Goal: Transaction & Acquisition: Purchase product/service

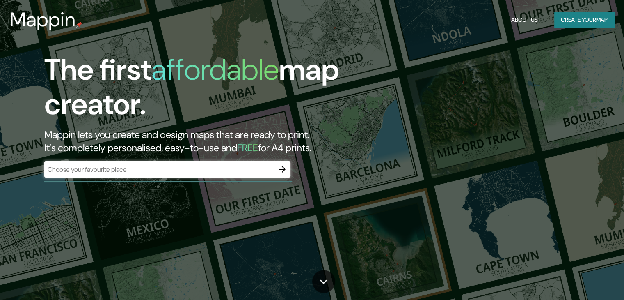
click at [328, 84] on h1 "The first affordable map creator." at bounding box center [200, 90] width 312 height 75
click at [476, 77] on div "The first affordable map creator. Mappin lets you create and design maps that a…" at bounding box center [312, 150] width 624 height 300
click at [285, 170] on icon "button" at bounding box center [282, 169] width 10 height 10
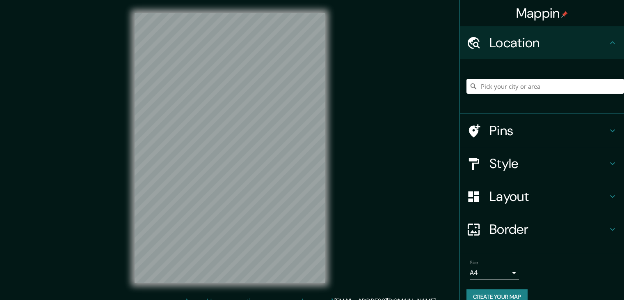
click at [503, 158] on h4 "Style" at bounding box center [548, 163] width 118 height 16
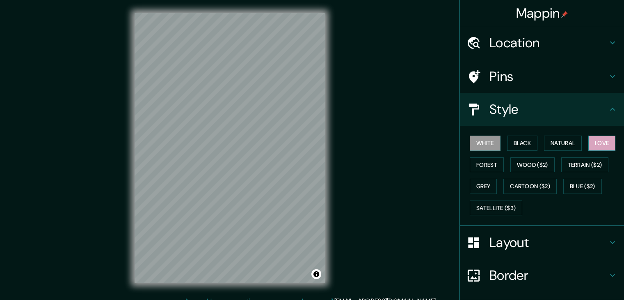
click at [592, 139] on button "Love" at bounding box center [601, 142] width 27 height 15
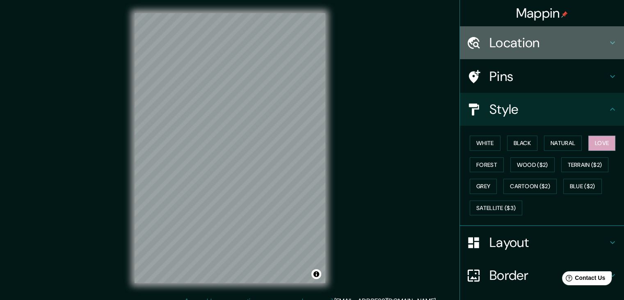
click at [515, 37] on h4 "Location" at bounding box center [548, 42] width 118 height 16
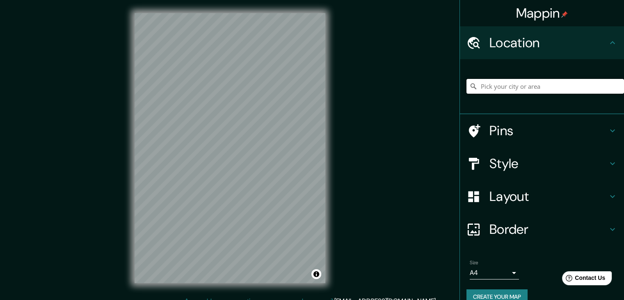
click at [511, 86] on input "Pick your city or area" at bounding box center [545, 86] width 158 height 15
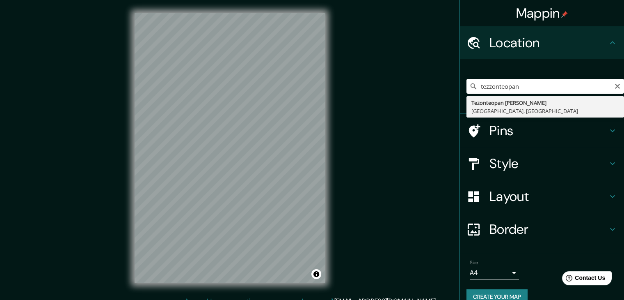
type input "Tezonteopan de Bonilla, Puebla, México"
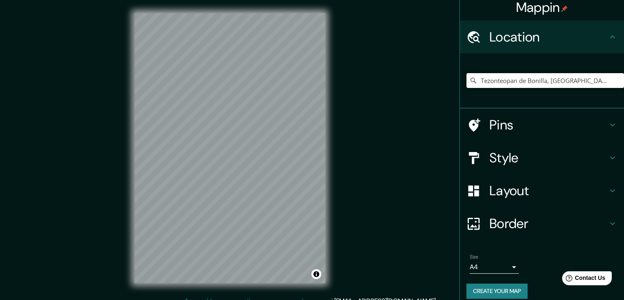
scroll to position [14, 0]
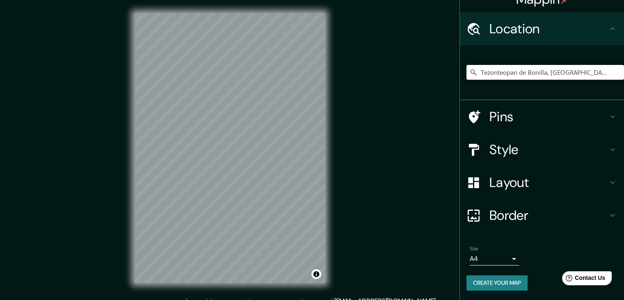
click at [492, 281] on button "Create your map" at bounding box center [496, 282] width 61 height 15
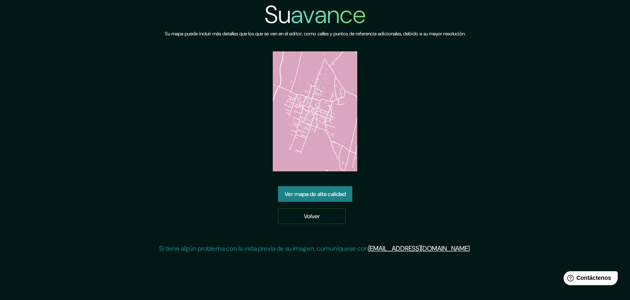
click at [345, 194] on font "Ver mapa de alta calidad" at bounding box center [315, 193] width 61 height 7
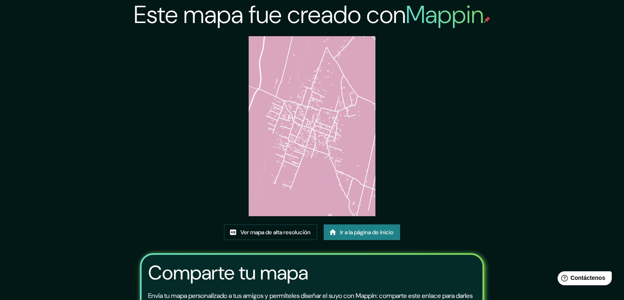
click at [317, 163] on img at bounding box center [312, 126] width 127 height 180
click at [271, 116] on img at bounding box center [312, 126] width 127 height 180
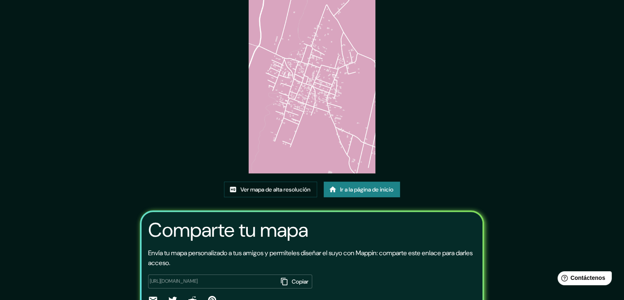
scroll to position [86, 0]
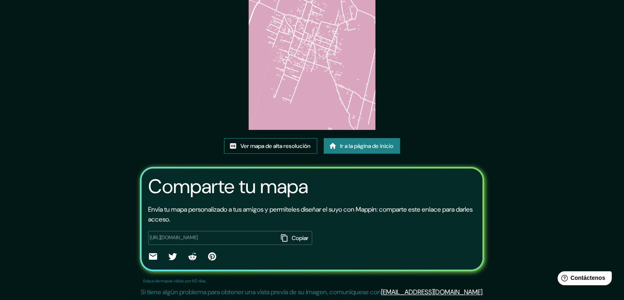
click at [274, 146] on font "Ver mapa de alta resolución" at bounding box center [275, 145] width 70 height 7
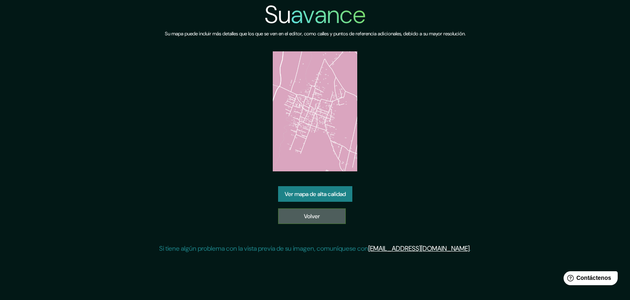
click at [329, 216] on link "Volver" at bounding box center [312, 216] width 68 height 16
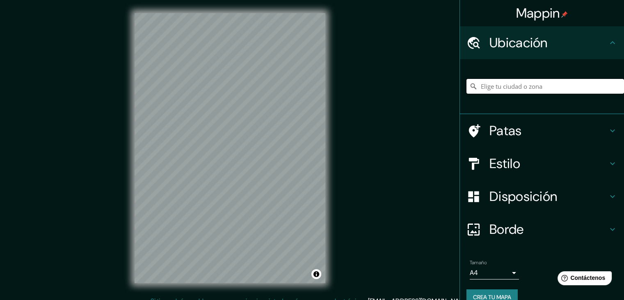
click at [589, 86] on input "Elige tu ciudad o zona" at bounding box center [545, 86] width 158 height 15
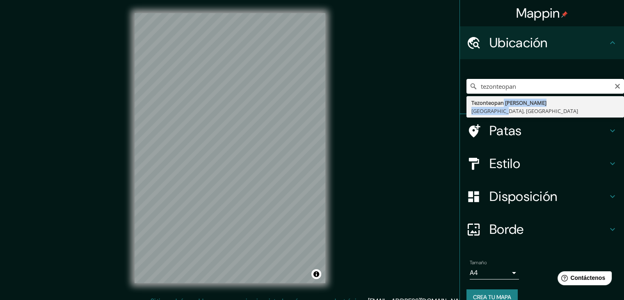
type input "Tezonteopan de Bonilla, Puebla, México"
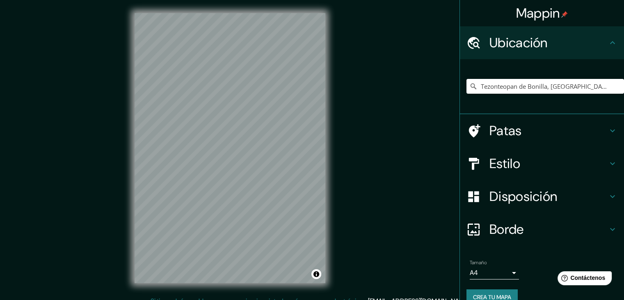
click at [553, 169] on h4 "Estilo" at bounding box center [548, 163] width 118 height 16
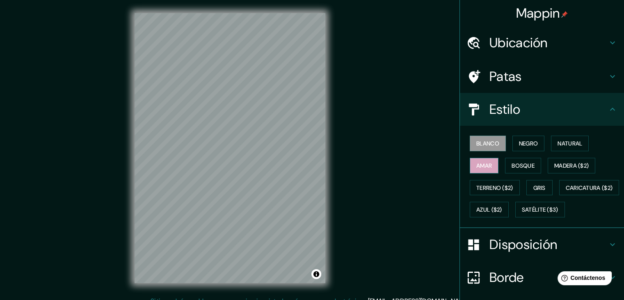
click at [482, 167] on font "Amar" at bounding box center [484, 165] width 16 height 7
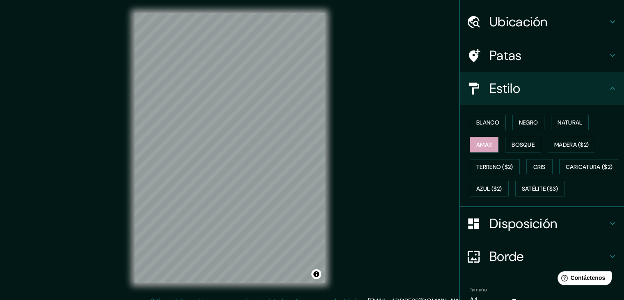
scroll to position [83, 0]
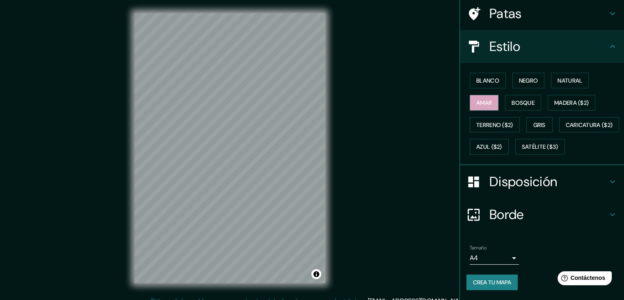
click at [484, 279] on font "Crea tu mapa" at bounding box center [492, 281] width 38 height 7
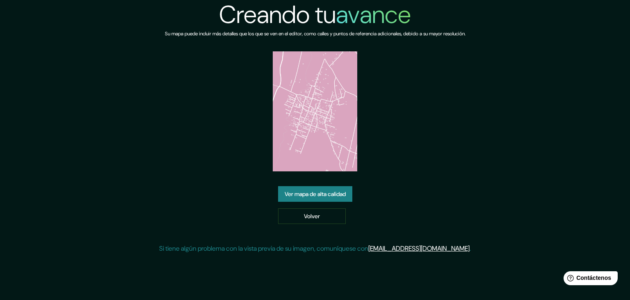
drag, startPoint x: 320, startPoint y: 127, endPoint x: 268, endPoint y: 132, distance: 52.3
click at [268, 132] on div "Creando tu avance Su mapa puede incluir más detalles que los que se ven en el e…" at bounding box center [315, 130] width 312 height 260
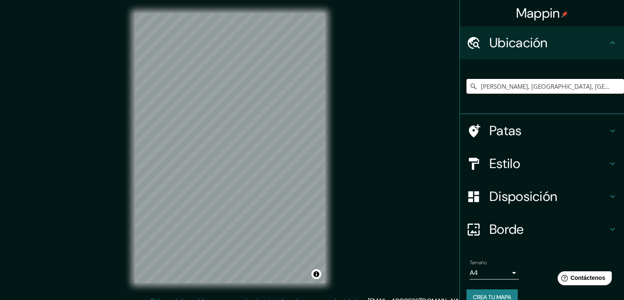
click at [522, 81] on input "Tezonteopan de Bonilla, Puebla, México" at bounding box center [545, 86] width 158 height 15
click at [588, 88] on input "Tezonteopan de Bonilla, [GEOGRAPHIC_DATA], [GEOGRAPHIC_DATA]" at bounding box center [545, 86] width 158 height 15
click at [537, 159] on h4 "Estilo" at bounding box center [548, 163] width 118 height 16
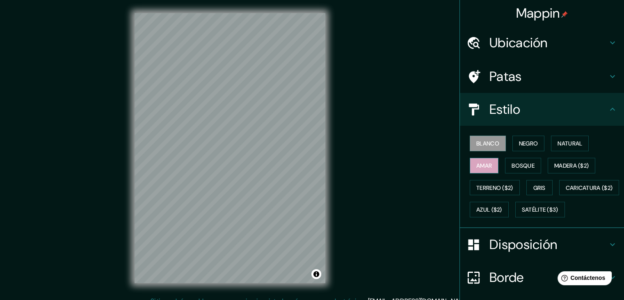
click at [476, 160] on font "Amar" at bounding box center [484, 165] width 16 height 11
click at [569, 40] on h4 "Ubicación" at bounding box center [548, 42] width 118 height 16
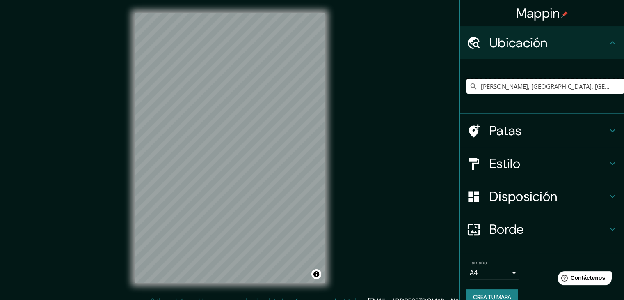
click at [539, 85] on input "Tezonteopan de Bonilla, [GEOGRAPHIC_DATA], [GEOGRAPHIC_DATA]" at bounding box center [545, 86] width 158 height 15
click at [595, 87] on input "Tezonteopan de Bonilla, [GEOGRAPHIC_DATA], [GEOGRAPHIC_DATA]" at bounding box center [545, 86] width 158 height 15
drag, startPoint x: 595, startPoint y: 87, endPoint x: 438, endPoint y: 89, distance: 157.6
click at [438, 89] on div "Mappin Ubicación Tezonteopan de Bonilla, Puebla, México Patas Estilo Disposició…" at bounding box center [312, 154] width 624 height 309
paste input "Tezonteopan de Bonilla, [GEOGRAPHIC_DATA], [GEOGRAPHIC_DATA]"
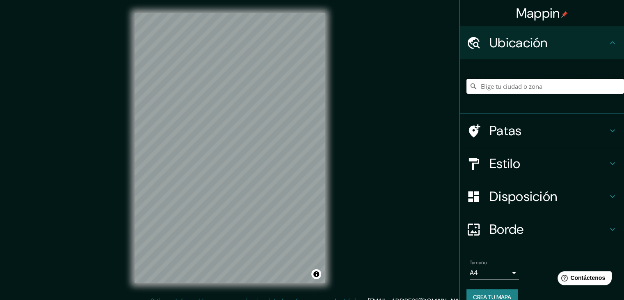
type input "Tezonteopan de Bonilla, [GEOGRAPHIC_DATA], [GEOGRAPHIC_DATA]"
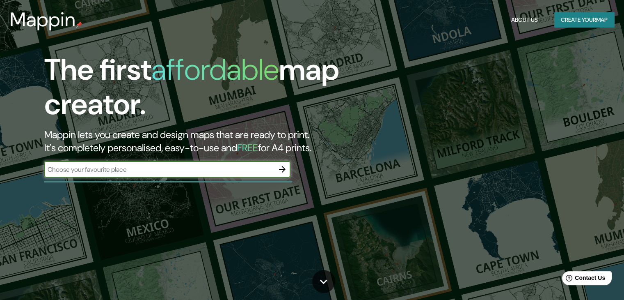
click at [284, 169] on icon "button" at bounding box center [282, 169] width 7 height 7
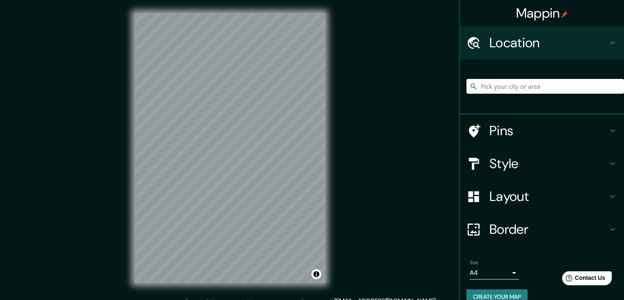
click at [509, 81] on input "Pick your city or area" at bounding box center [545, 86] width 158 height 15
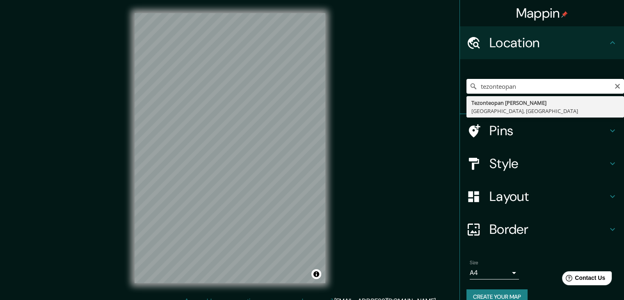
type input "Tezonteopan de Bonilla, [GEOGRAPHIC_DATA], [GEOGRAPHIC_DATA]"
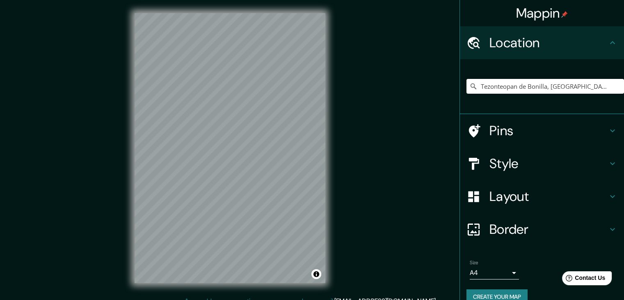
click at [521, 163] on h4 "Style" at bounding box center [548, 163] width 118 height 16
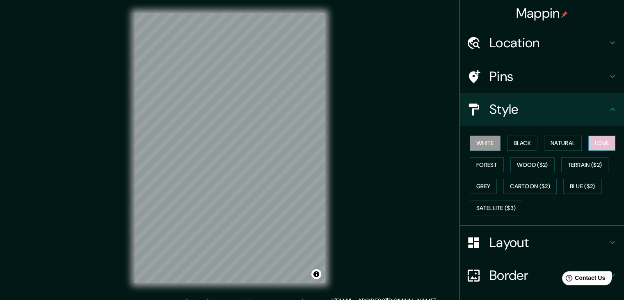
click at [588, 142] on button "Love" at bounding box center [601, 142] width 27 height 15
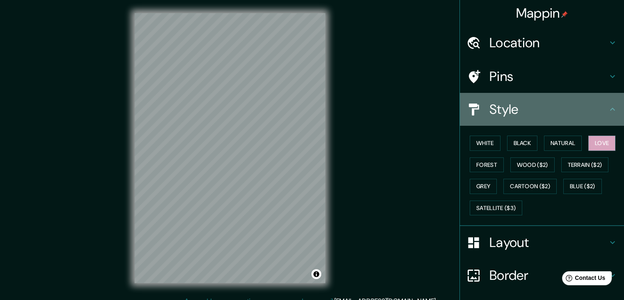
drag, startPoint x: 544, startPoint y: 105, endPoint x: 546, endPoint y: 91, distance: 14.1
click at [543, 105] on h4 "Style" at bounding box center [548, 109] width 118 height 16
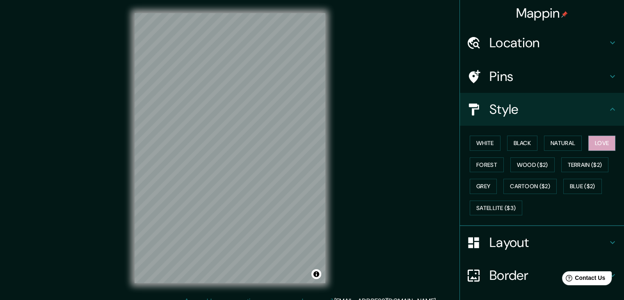
click at [549, 74] on h4 "Pins" at bounding box center [548, 76] width 118 height 16
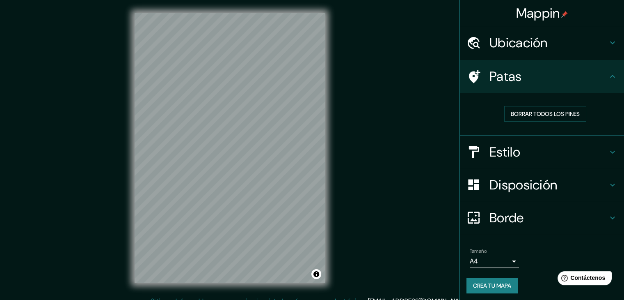
click at [537, 146] on h4 "Estilo" at bounding box center [548, 152] width 118 height 16
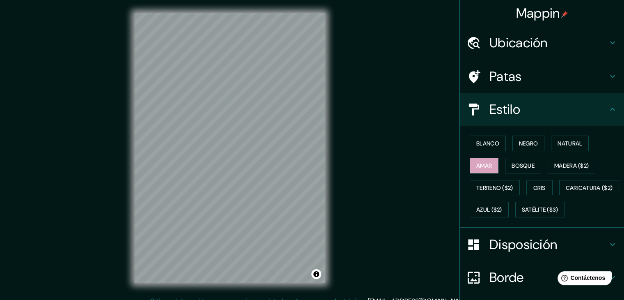
click at [544, 123] on div "Estilo" at bounding box center [542, 109] width 164 height 33
click at [608, 104] on icon at bounding box center [613, 109] width 10 height 10
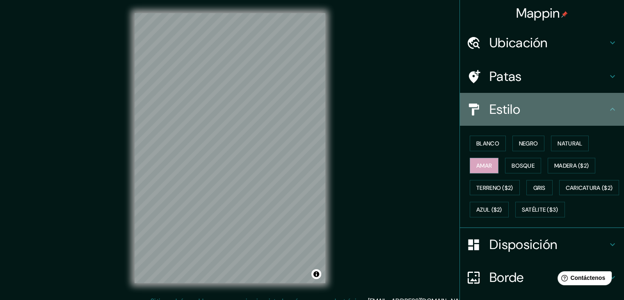
click at [608, 107] on icon at bounding box center [613, 109] width 10 height 10
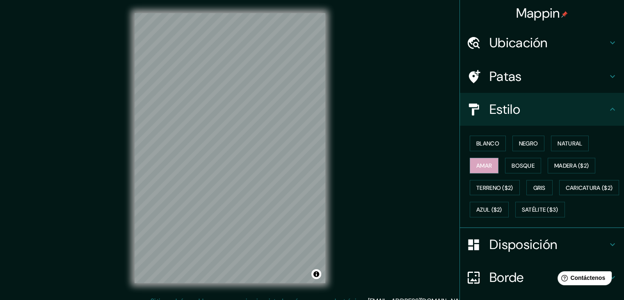
click at [561, 252] on h4 "Disposición" at bounding box center [548, 244] width 118 height 16
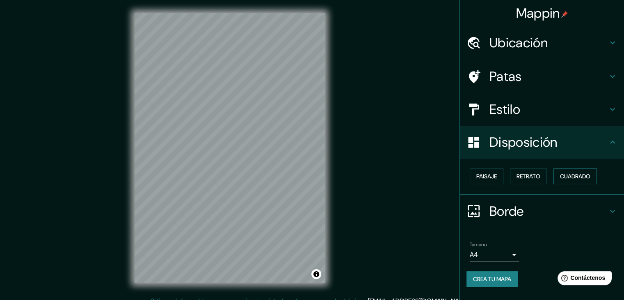
click at [580, 176] on font "Cuadrado" at bounding box center [575, 175] width 30 height 7
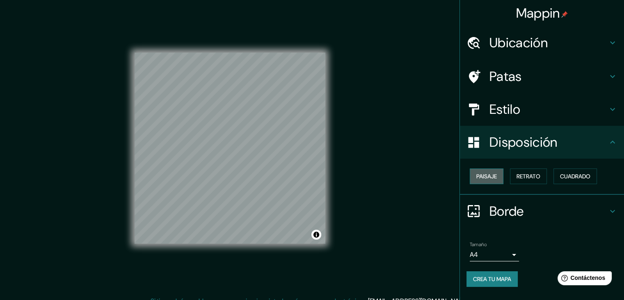
click at [495, 175] on font "Paisaje" at bounding box center [486, 175] width 21 height 7
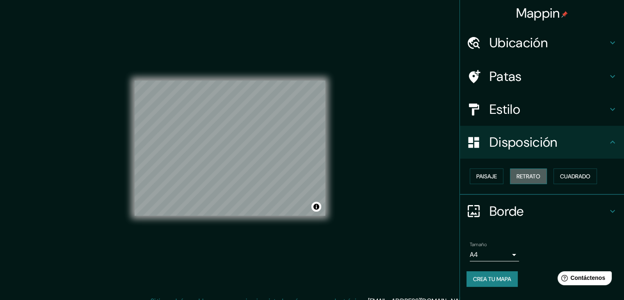
click at [524, 174] on font "Retrato" at bounding box center [529, 175] width 24 height 7
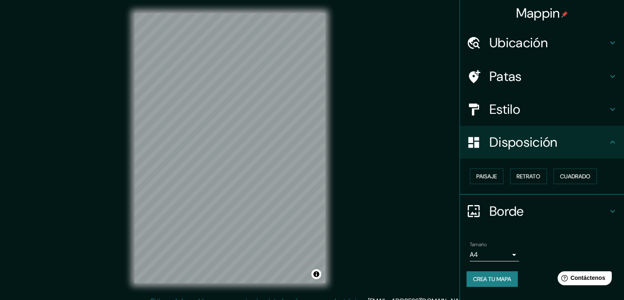
click at [529, 214] on h4 "Borde" at bounding box center [548, 211] width 118 height 16
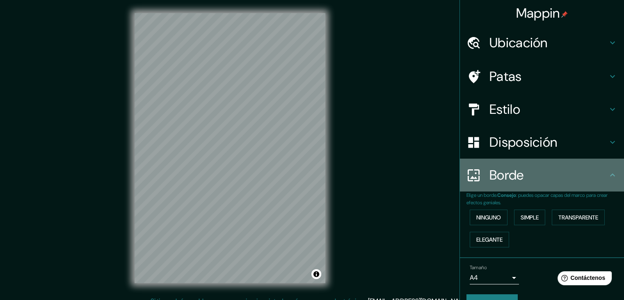
click at [556, 183] on h4 "Borde" at bounding box center [548, 175] width 118 height 16
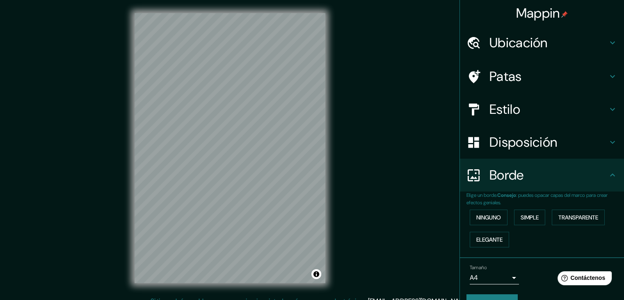
click at [610, 174] on icon at bounding box center [612, 174] width 5 height 3
click at [568, 110] on h4 "Estilo" at bounding box center [548, 109] width 118 height 16
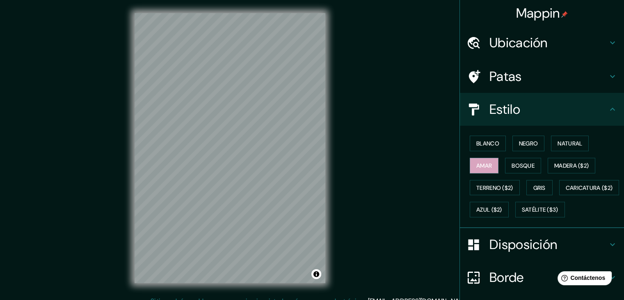
click at [576, 108] on h4 "Estilo" at bounding box center [548, 109] width 118 height 16
click at [566, 191] on font "Caricatura ($2)" at bounding box center [589, 187] width 47 height 7
click at [483, 162] on font "Amar" at bounding box center [484, 165] width 16 height 7
click at [524, 166] on font "Bosque" at bounding box center [523, 165] width 23 height 7
click at [566, 169] on font "Madera ($2)" at bounding box center [571, 165] width 34 height 11
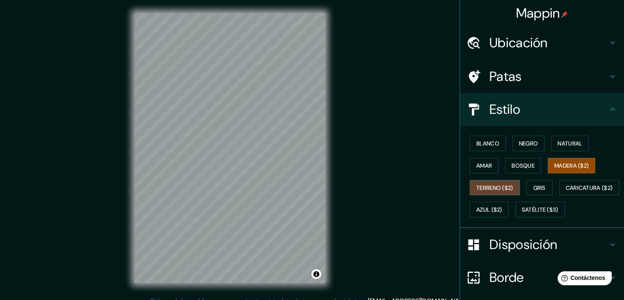
click at [491, 181] on button "Terreno ($2)" at bounding box center [495, 188] width 50 height 16
click at [334, 181] on div "© Mapbox © OpenStreetMap Improve this map" at bounding box center [229, 148] width 217 height 296
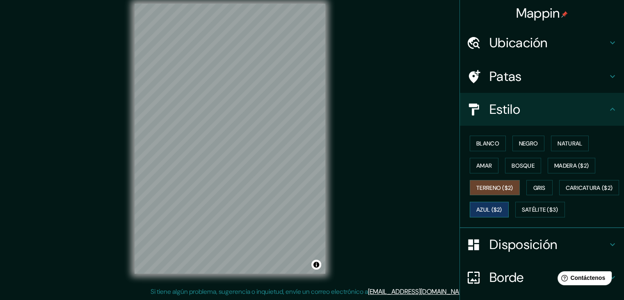
click at [502, 207] on font "Azul ($2)" at bounding box center [489, 209] width 26 height 7
click at [522, 213] on font "Satélite ($3)" at bounding box center [540, 209] width 37 height 7
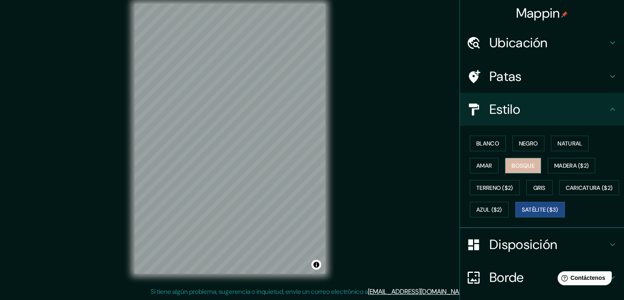
click at [514, 160] on font "Bosque" at bounding box center [523, 165] width 23 height 11
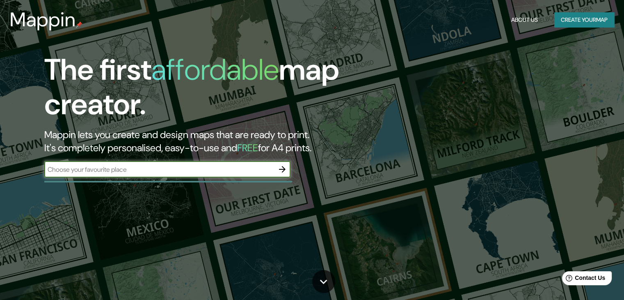
click at [279, 172] on icon "button" at bounding box center [282, 169] width 10 height 10
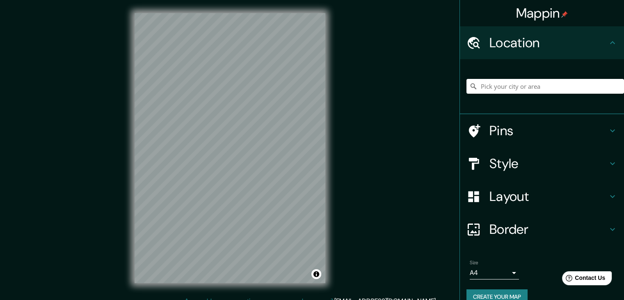
click at [519, 152] on div "Style" at bounding box center [542, 163] width 164 height 33
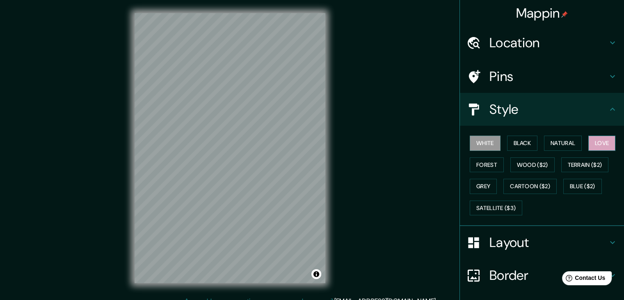
click at [603, 137] on button "Love" at bounding box center [601, 142] width 27 height 15
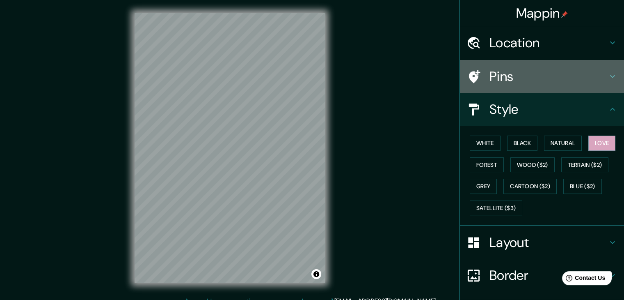
click at [553, 74] on h4 "Pins" at bounding box center [548, 76] width 118 height 16
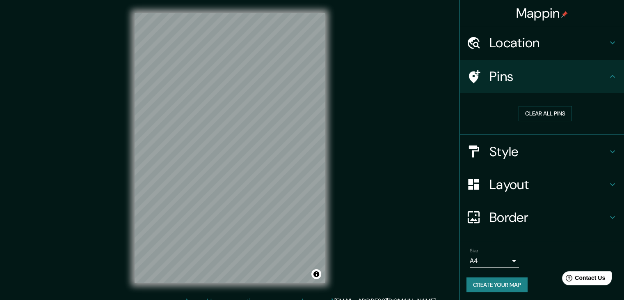
click at [554, 44] on h4 "Location" at bounding box center [548, 42] width 118 height 16
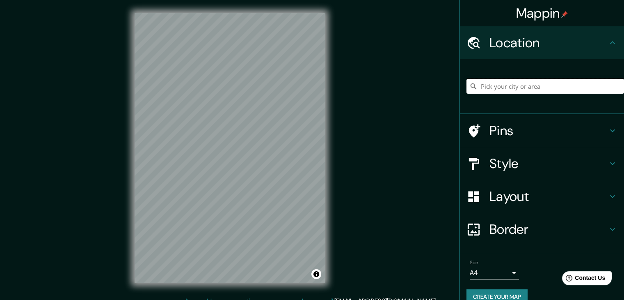
click at [542, 87] on input "Pick your city or area" at bounding box center [545, 86] width 158 height 15
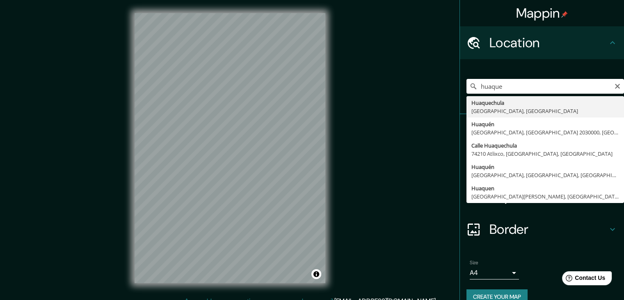
type input "[GEOGRAPHIC_DATA], [GEOGRAPHIC_DATA], [GEOGRAPHIC_DATA]"
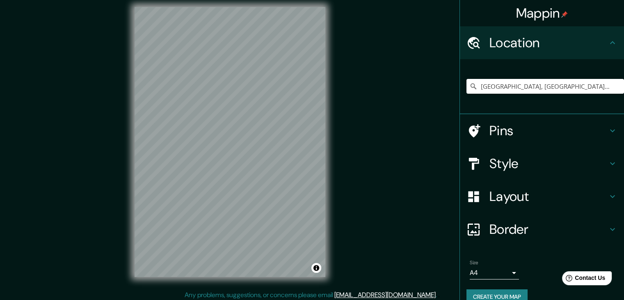
scroll to position [9, 0]
